Goal: Task Accomplishment & Management: Use online tool/utility

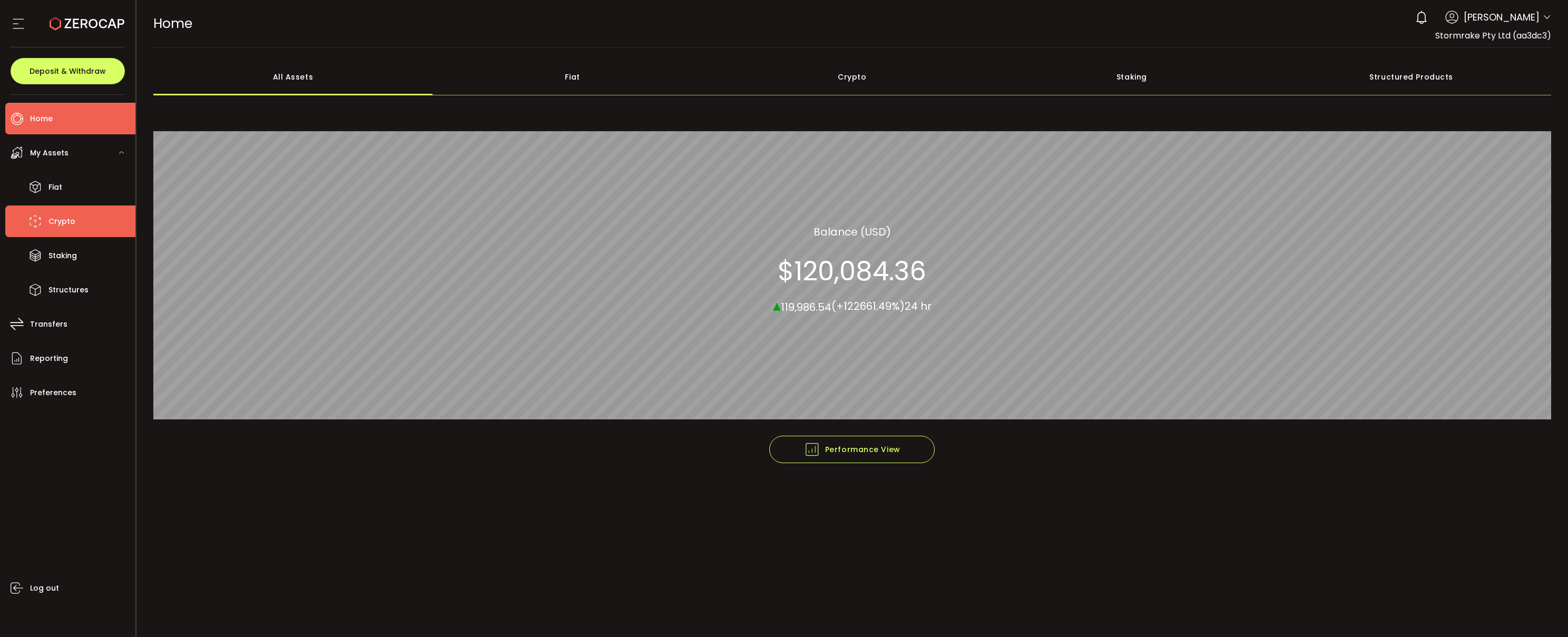
click at [52, 219] on span "Crypto" at bounding box center [62, 222] width 27 height 16
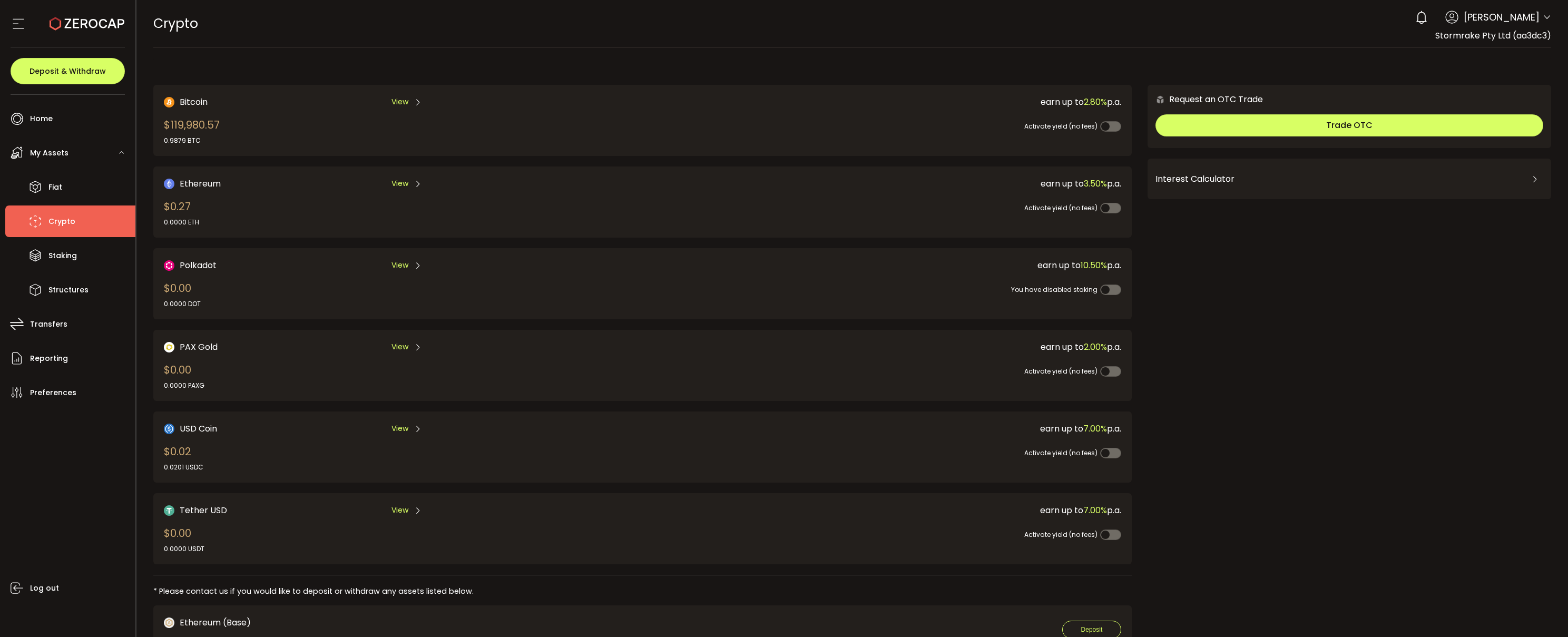
click at [324, 123] on div "Bitcoin View $119,980.57 0.9879 BTC" at bounding box center [379, 121] width 431 height 50
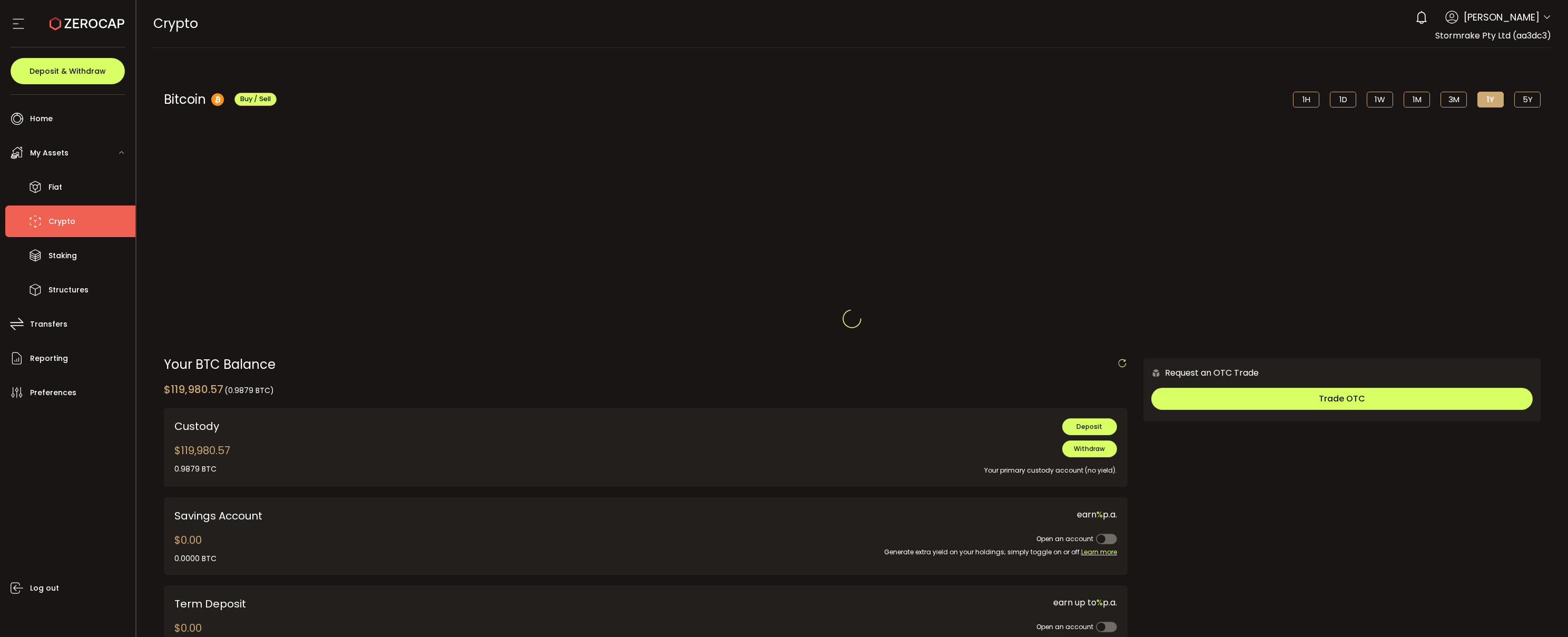
click at [324, 123] on div at bounding box center [852, 318] width 1432 height 637
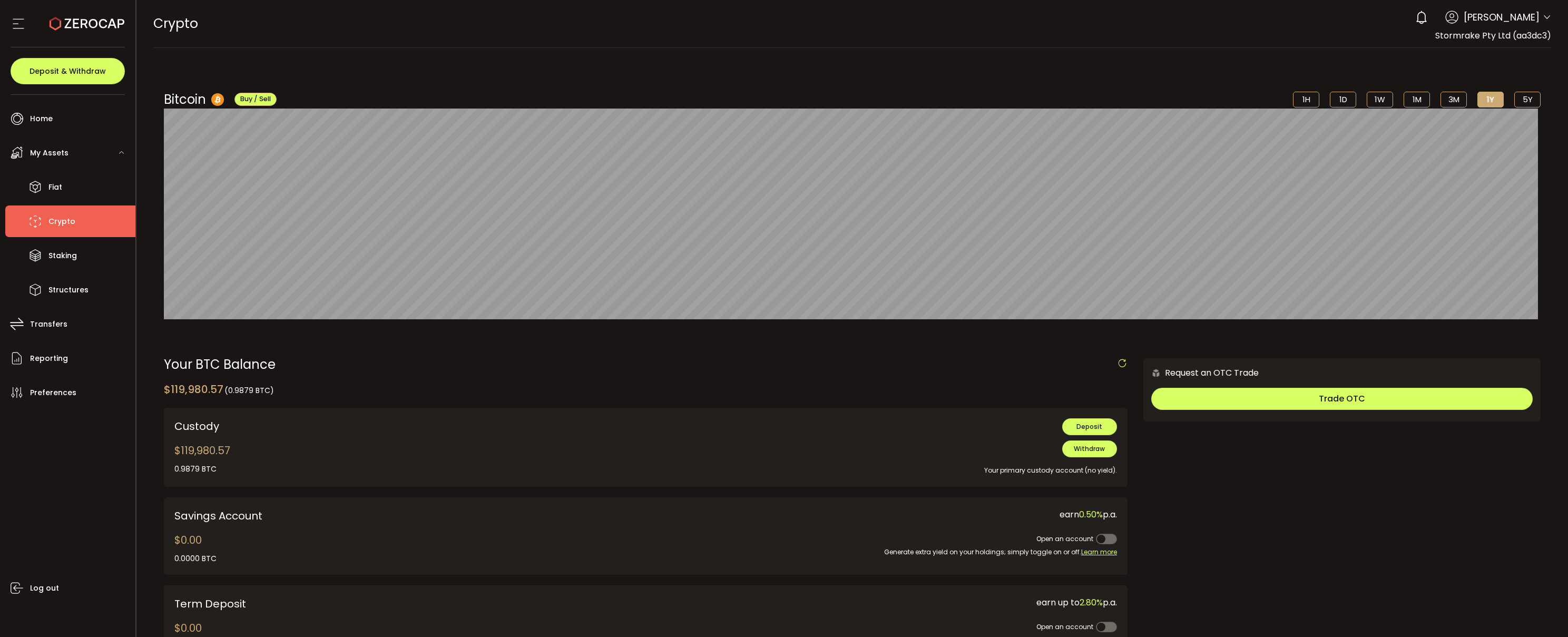
click at [445, 438] on div "Custody $119,980.57 0.9879 BTC 0.0000 BTC BTC-ERC20 BTC-TRC20" at bounding box center [362, 447] width 377 height 58
click at [1101, 449] on span "Withdraw" at bounding box center [1089, 449] width 31 height 9
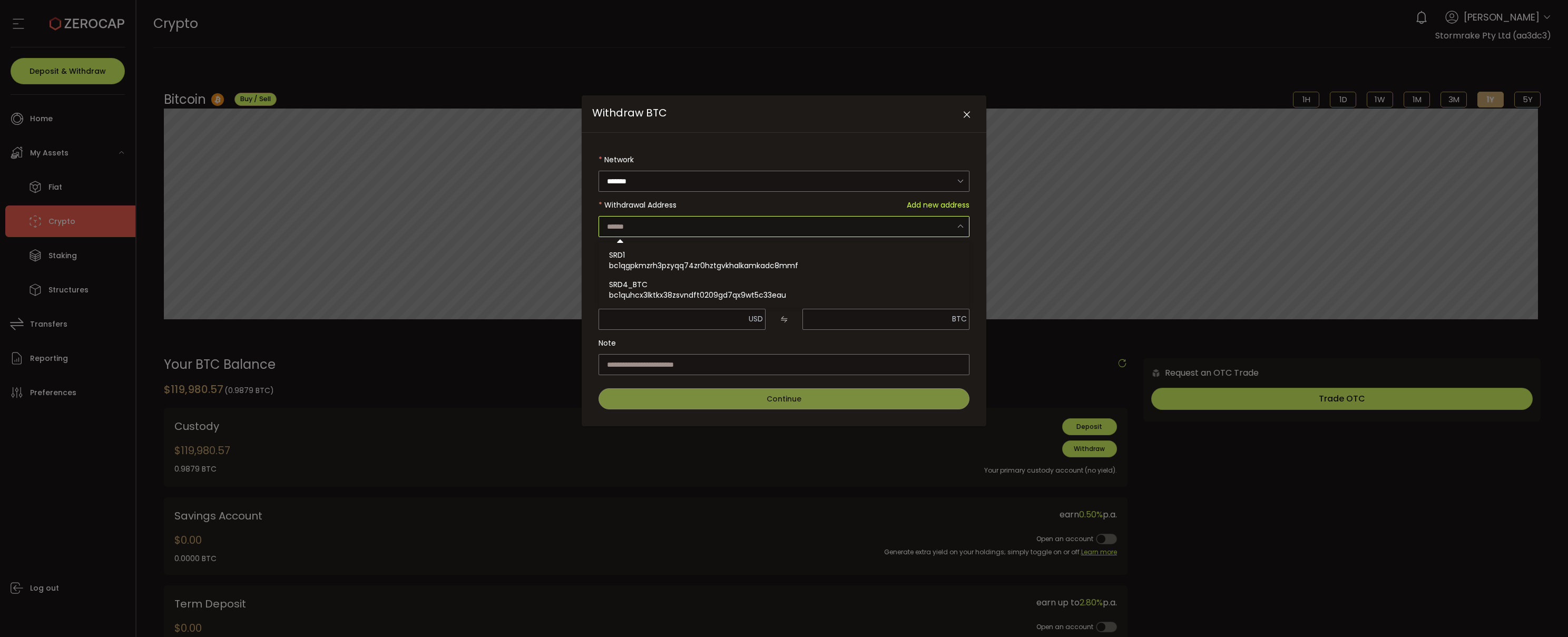
click at [717, 227] on input "Withdraw BTC" at bounding box center [784, 226] width 371 height 21
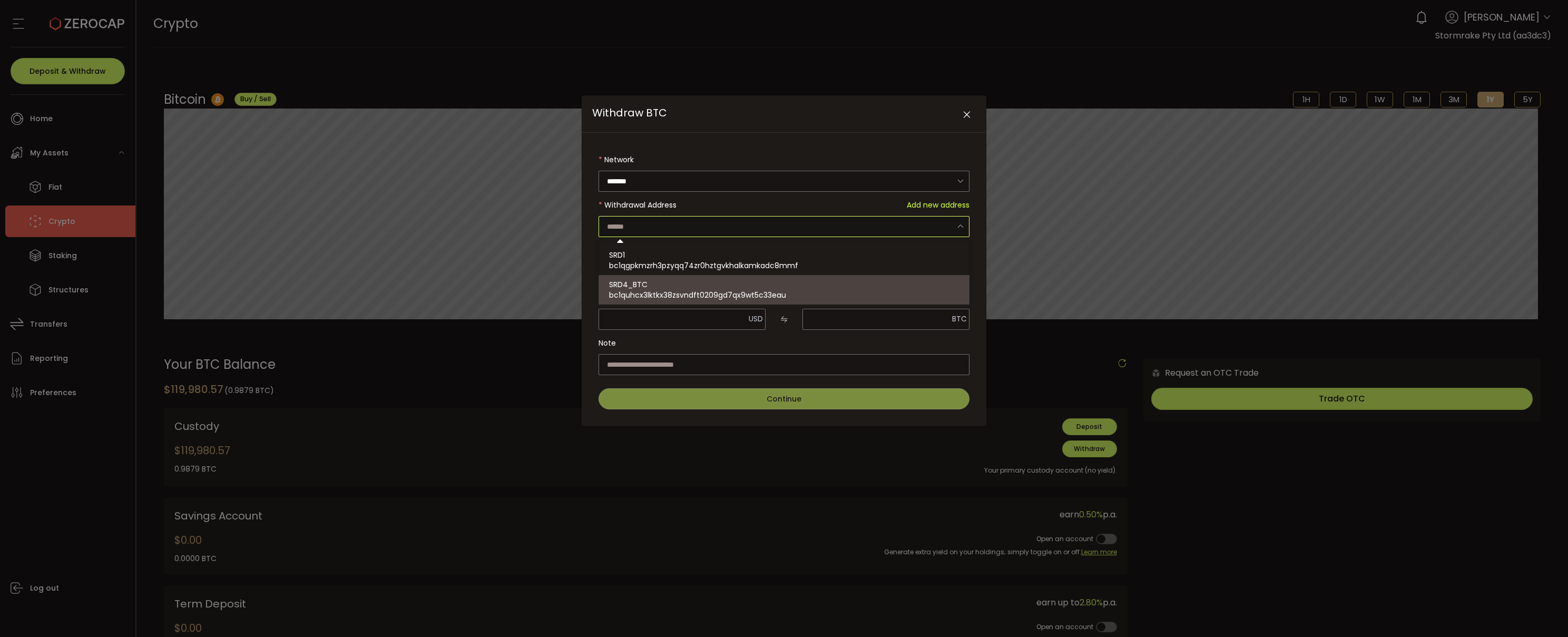
click at [711, 287] on div "SRD4_BTC bc1quhcx3lktkx38zsvndft0209gd7qx9wt5c33eau" at bounding box center [785, 290] width 353 height 30
type input "**********"
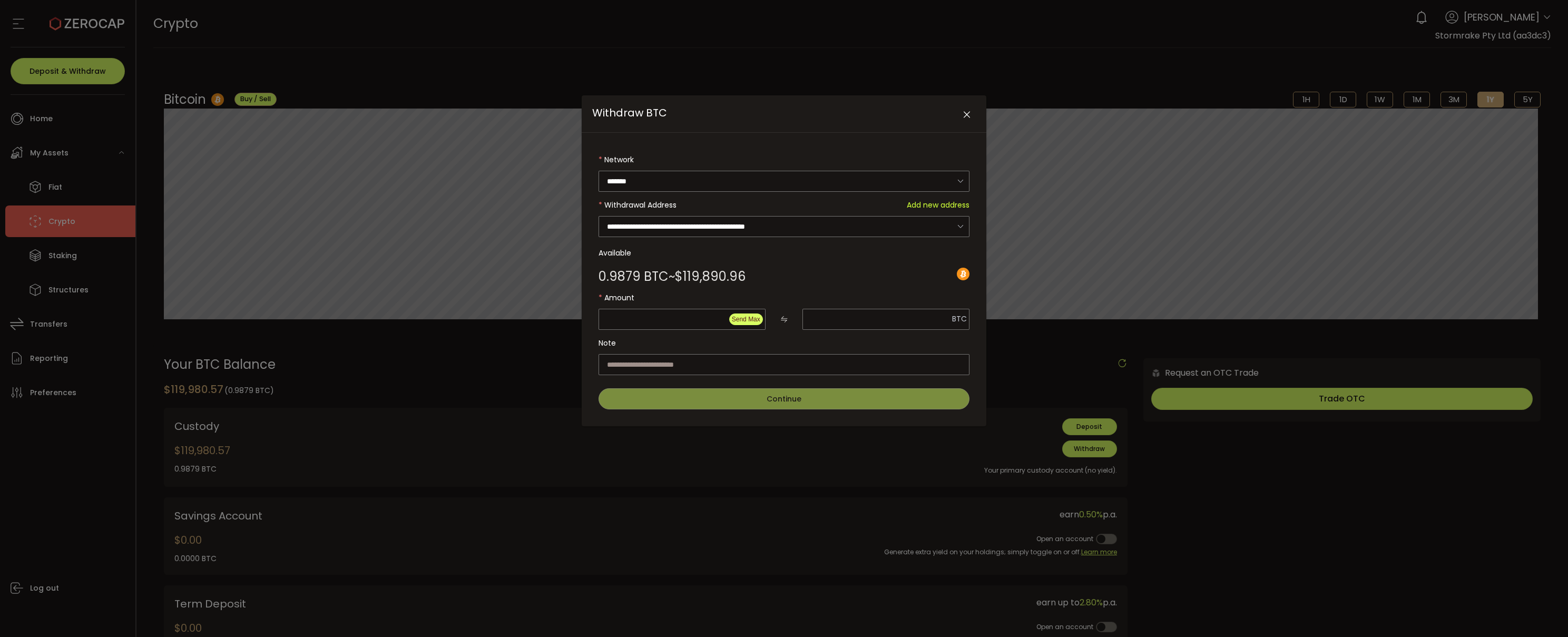
click at [753, 318] on span "Send Max" at bounding box center [745, 320] width 28 height 7
type input "*********"
type input "**********"
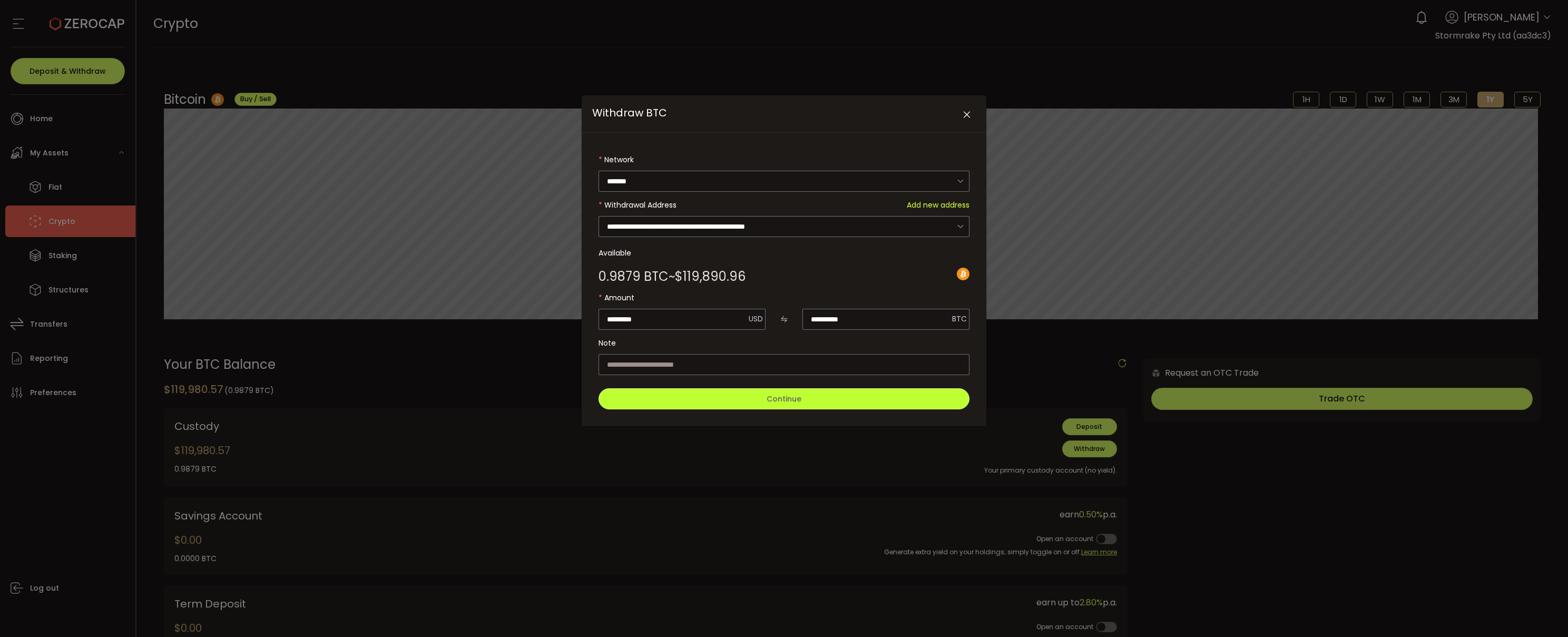
click at [771, 396] on span "Continue" at bounding box center [783, 399] width 35 height 10
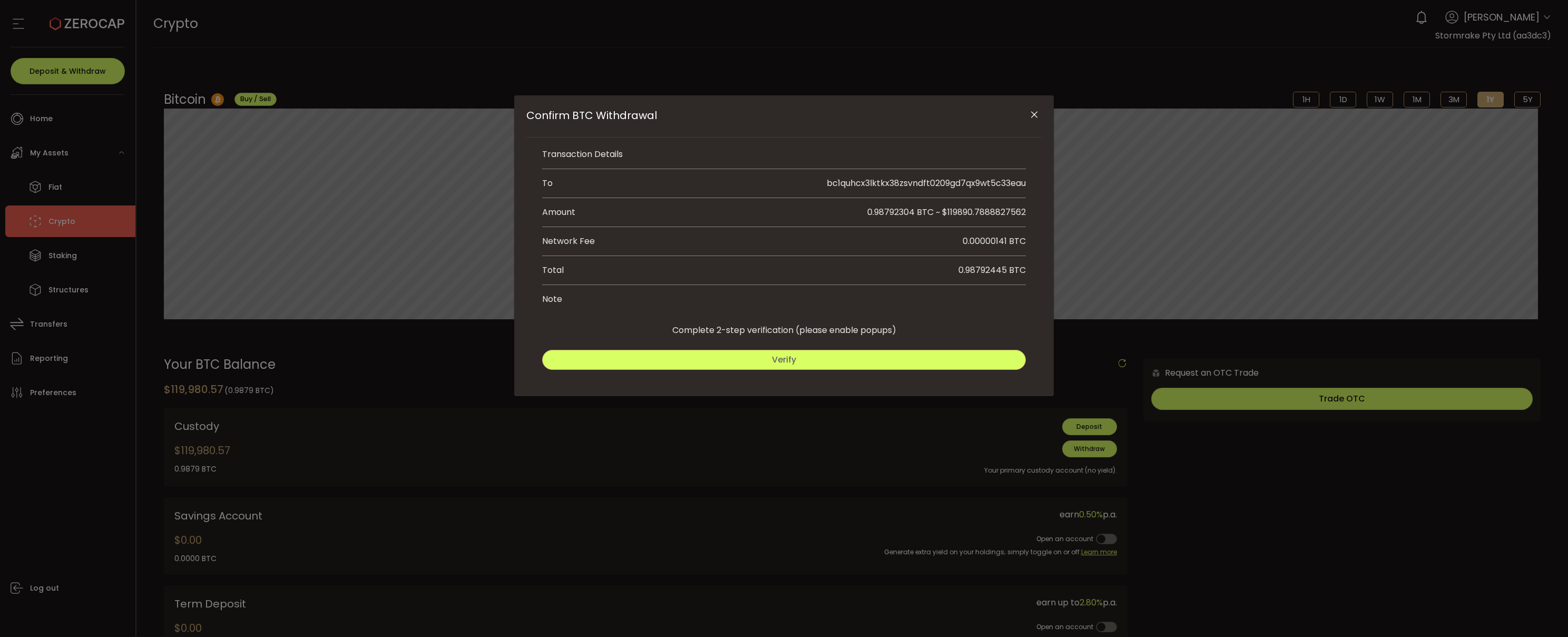
click at [803, 360] on button "Verify" at bounding box center [784, 360] width 484 height 20
click at [900, 366] on span "Submit" at bounding box center [906, 360] width 30 height 12
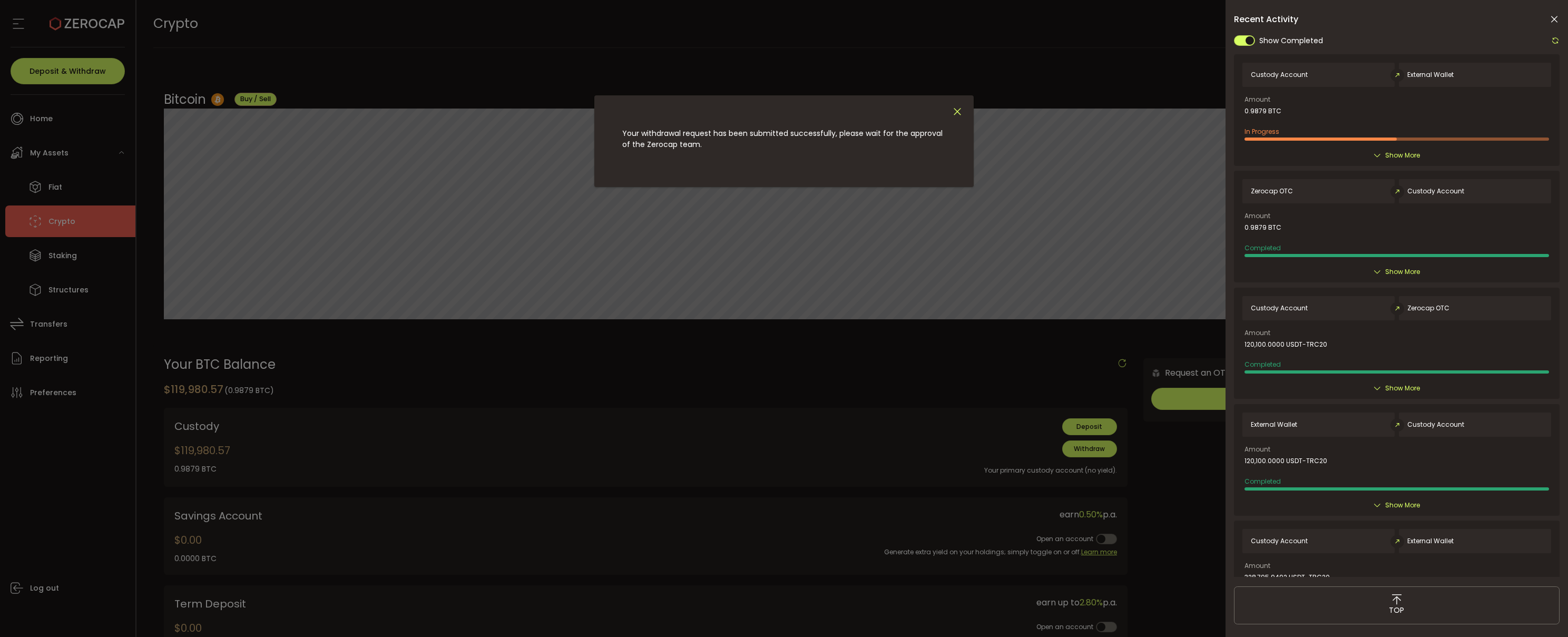
click at [959, 110] on icon "Close" at bounding box center [957, 112] width 12 height 12
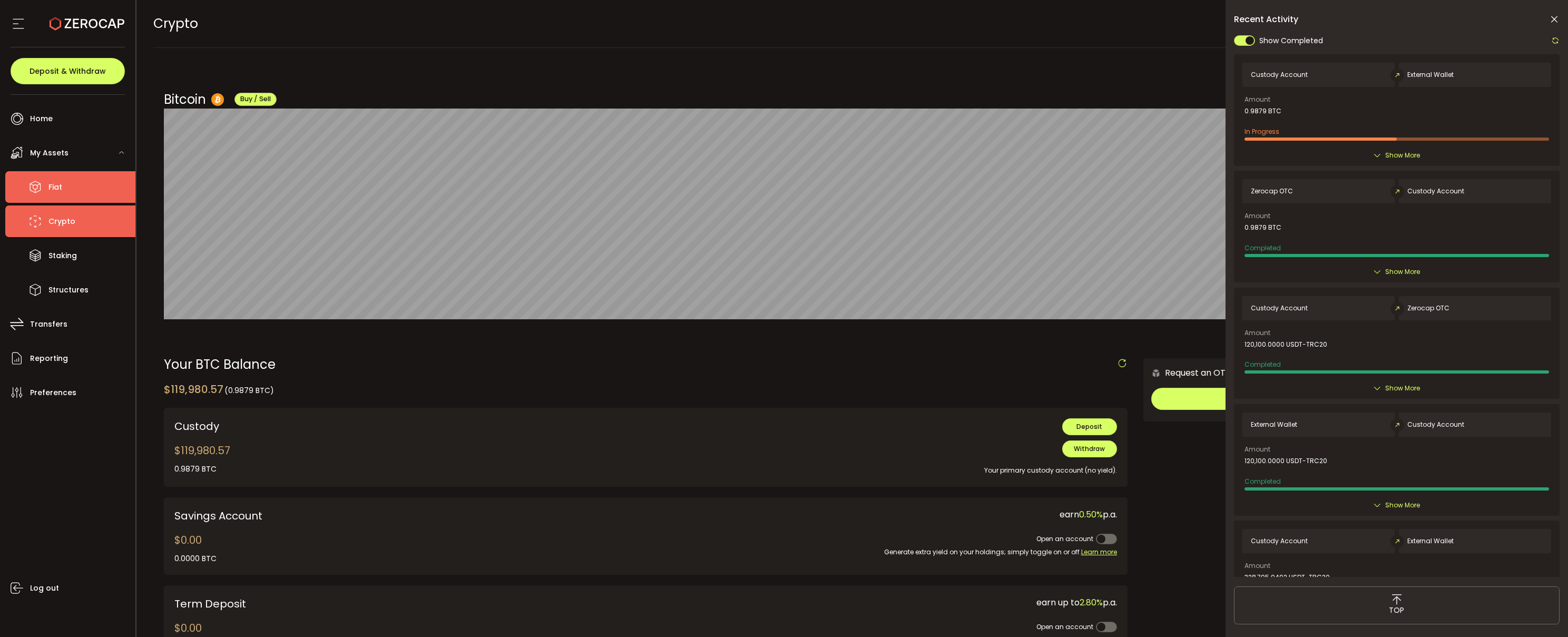
click at [61, 185] on span "Fiat" at bounding box center [55, 187] width 13 height 16
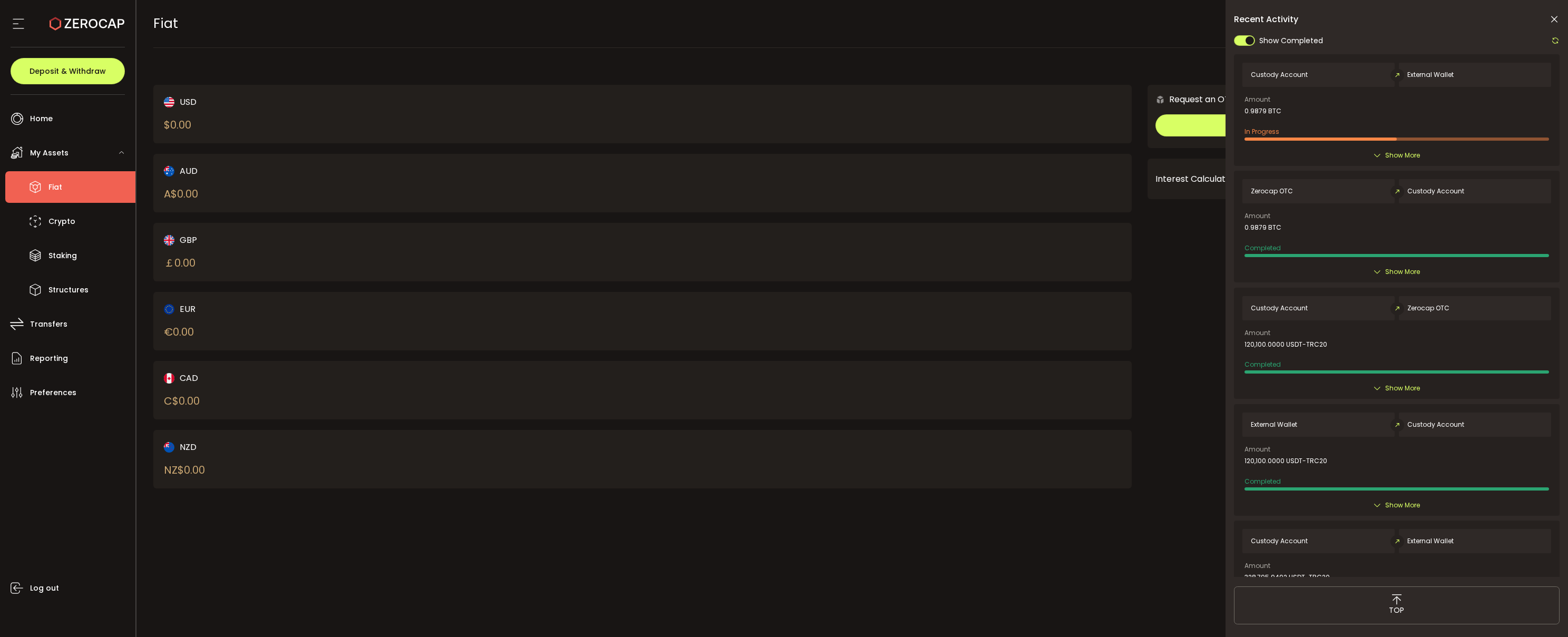
click at [54, 158] on span "My Assets" at bounding box center [50, 153] width 39 height 16
